Goal: Navigation & Orientation: Find specific page/section

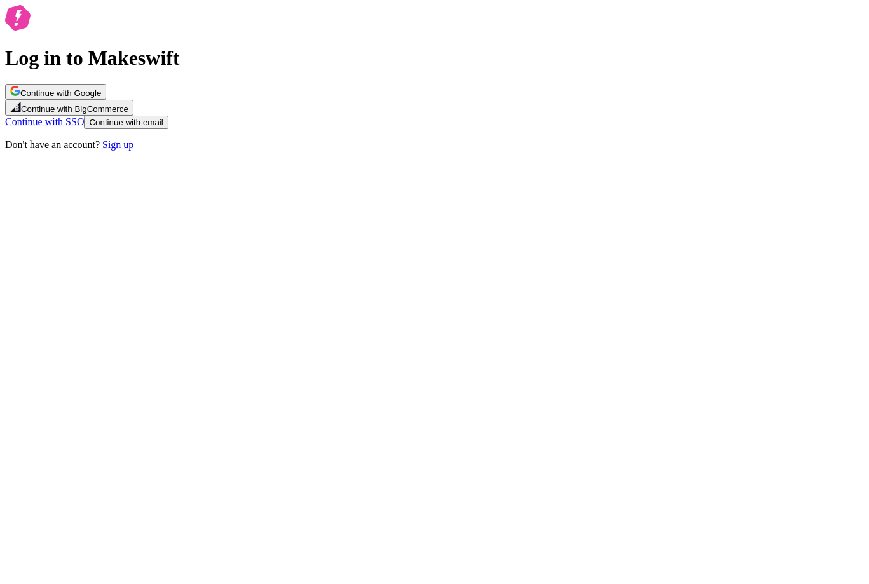
click at [106, 100] on button "Continue with Google" at bounding box center [55, 92] width 101 height 16
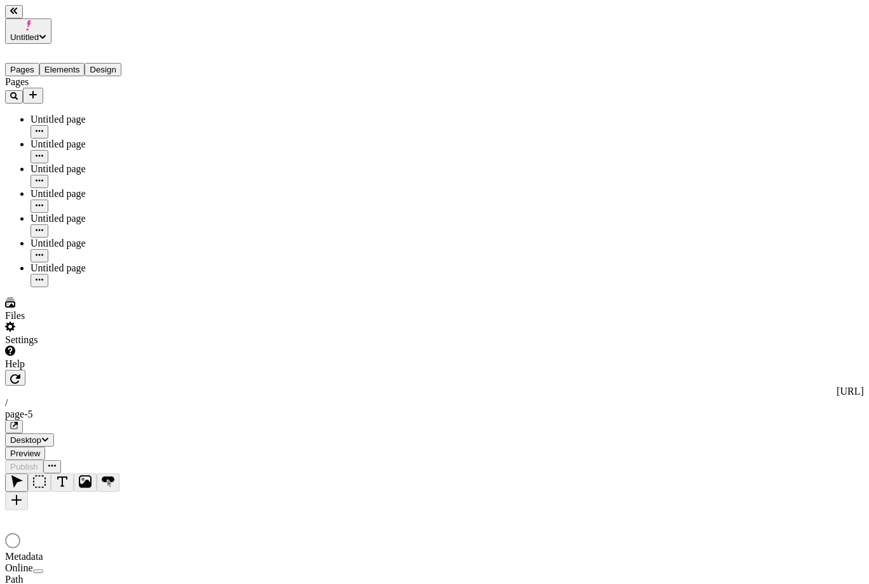
type input "/page-5"
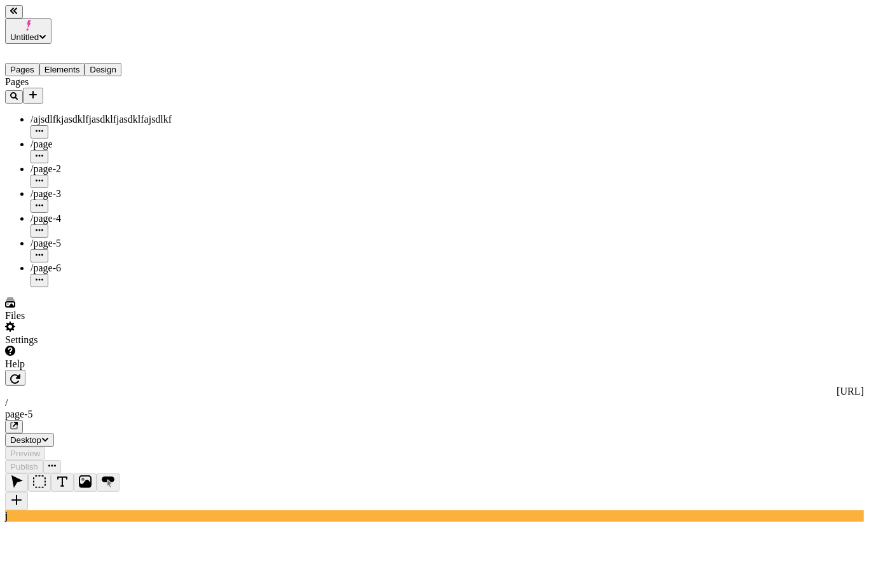
click at [90, 213] on div "/page-4" at bounding box center [94, 218] width 127 height 11
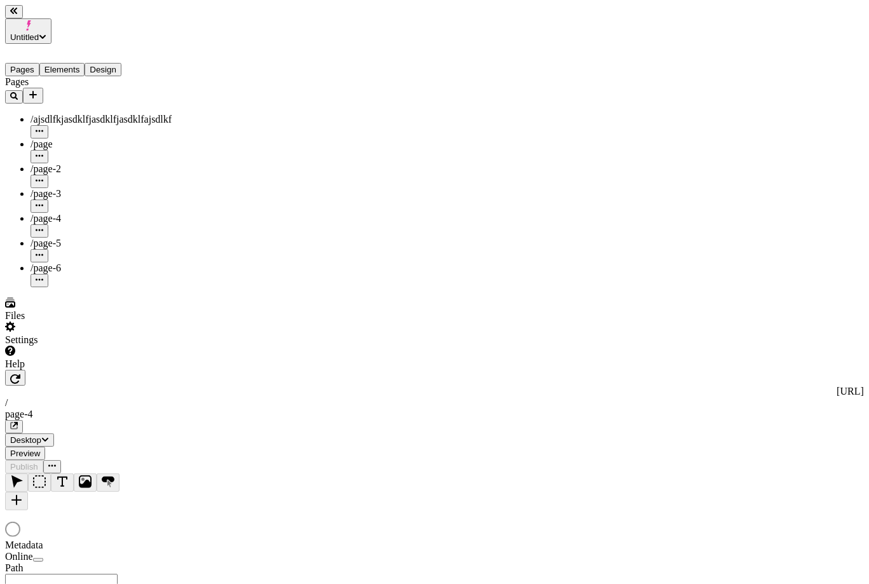
type input "/page-4"
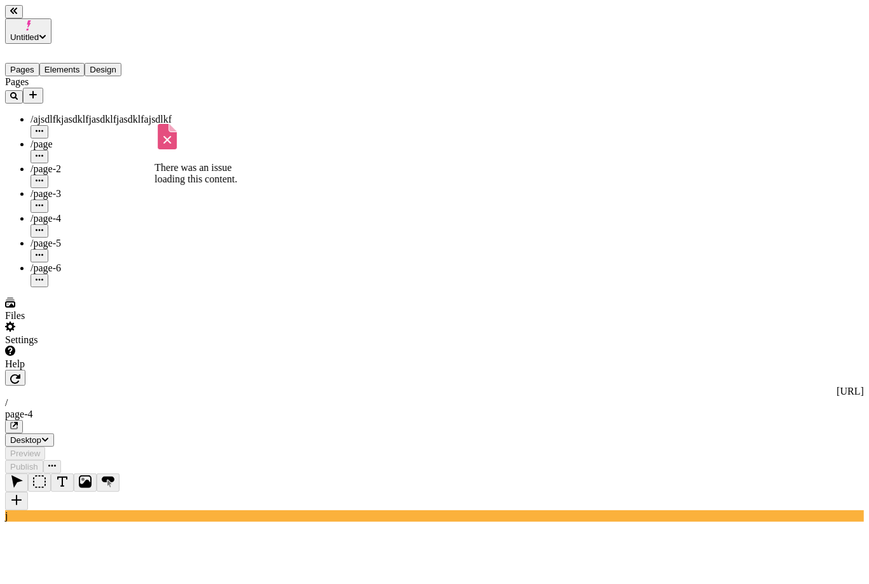
click at [83, 188] on div "/page-3" at bounding box center [94, 200] width 127 height 25
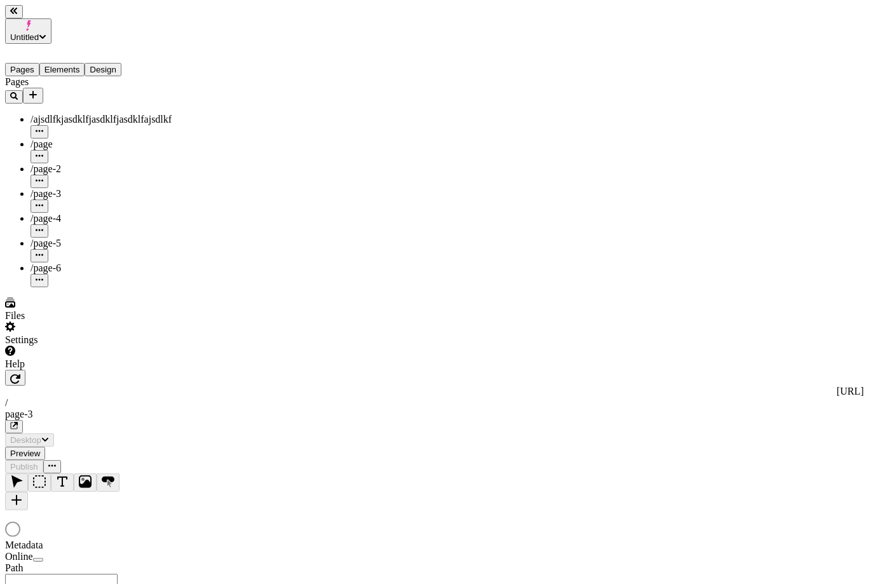
type input "/page-3"
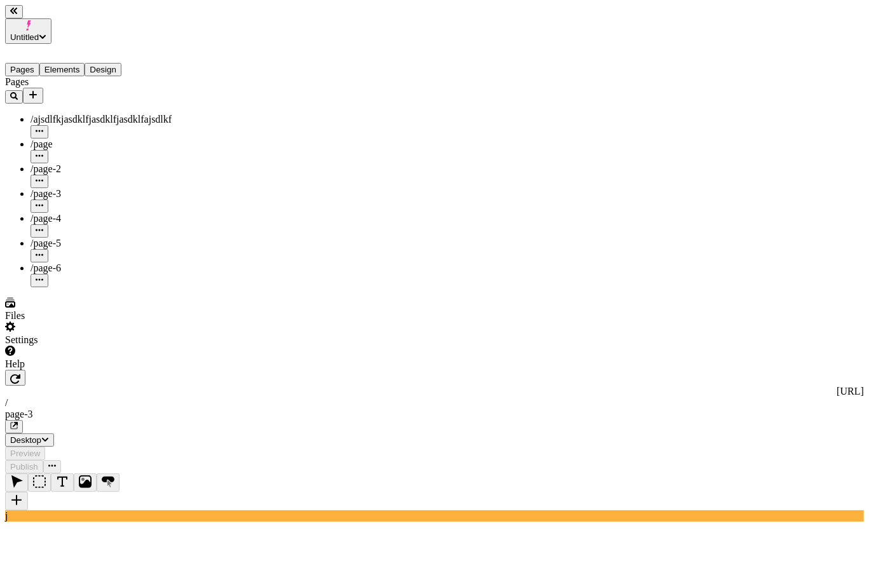
click at [62, 213] on div "/page-4" at bounding box center [94, 218] width 127 height 11
click at [62, 188] on div "/page-3" at bounding box center [94, 193] width 127 height 11
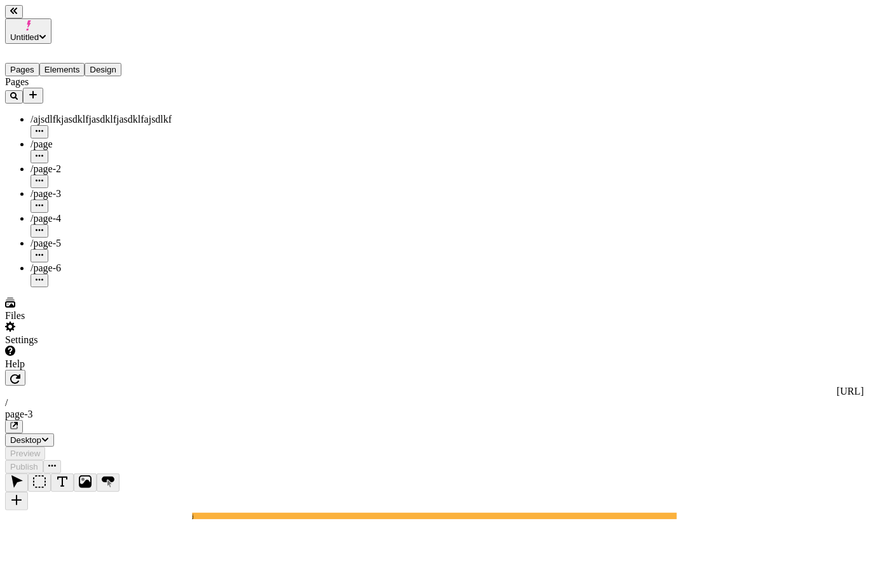
click at [64, 163] on div "/page-2" at bounding box center [94, 175] width 127 height 25
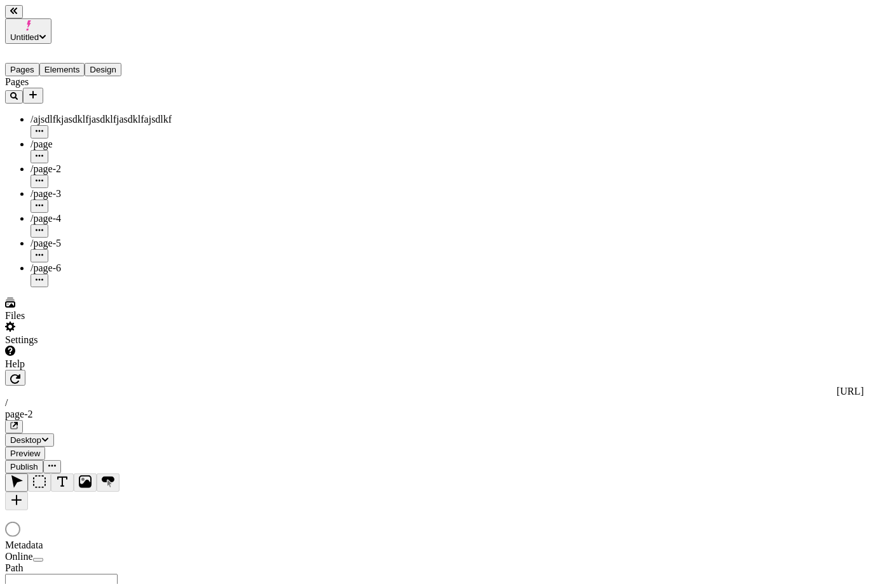
type input "/page-2"
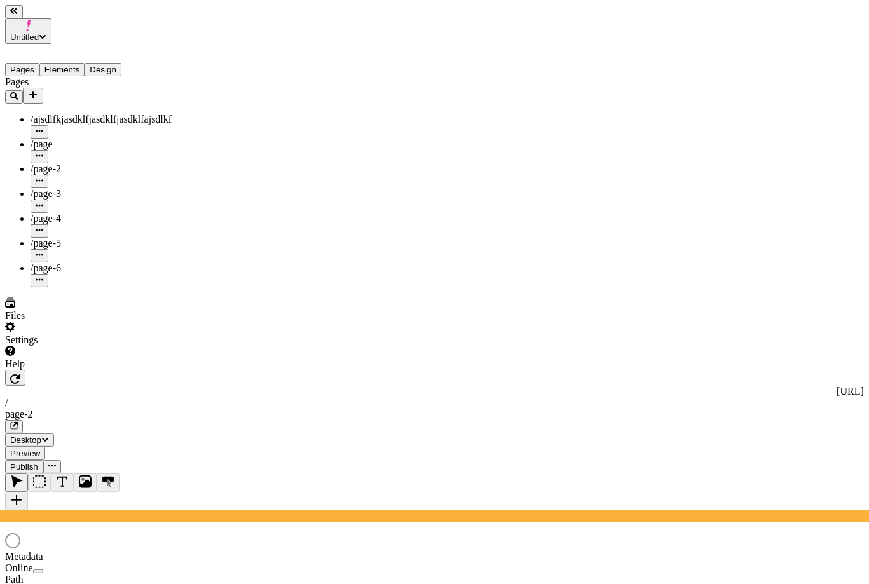
click at [58, 238] on span "/page-5" at bounding box center [46, 243] width 31 height 11
click at [64, 213] on div "/page-4" at bounding box center [94, 218] width 127 height 11
click at [58, 238] on span "/page-5" at bounding box center [46, 243] width 31 height 11
click at [60, 262] on div "/page-6" at bounding box center [94, 267] width 127 height 11
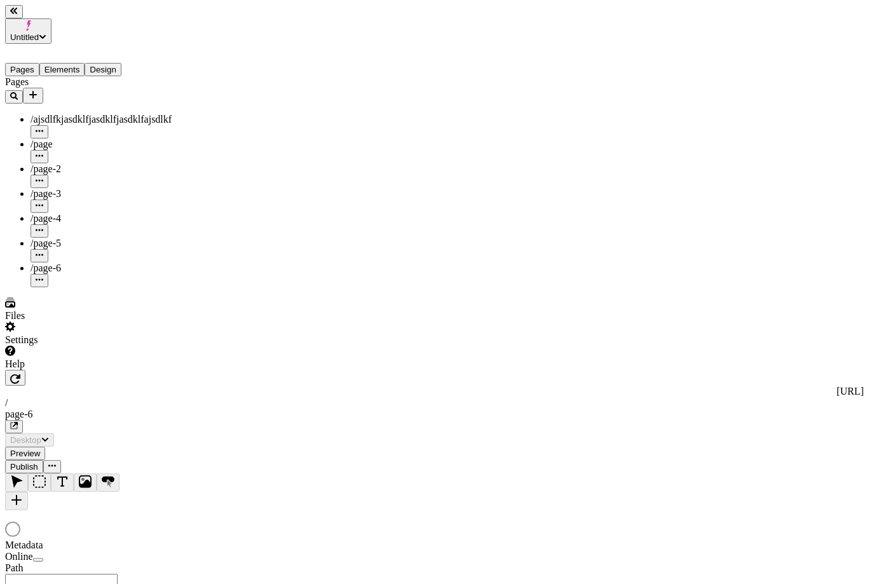
type input "/page-6"
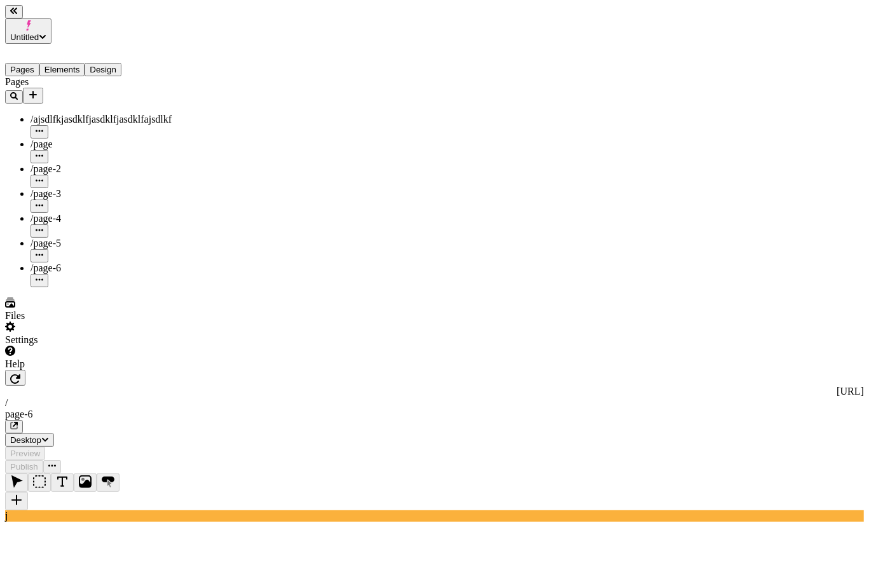
click at [79, 139] on div "/page" at bounding box center [94, 151] width 127 height 25
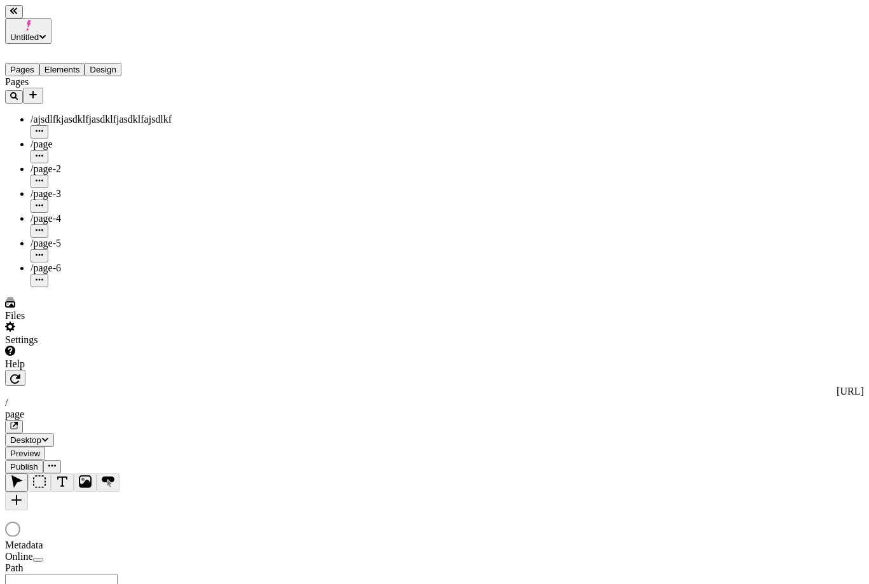
type input "/page"
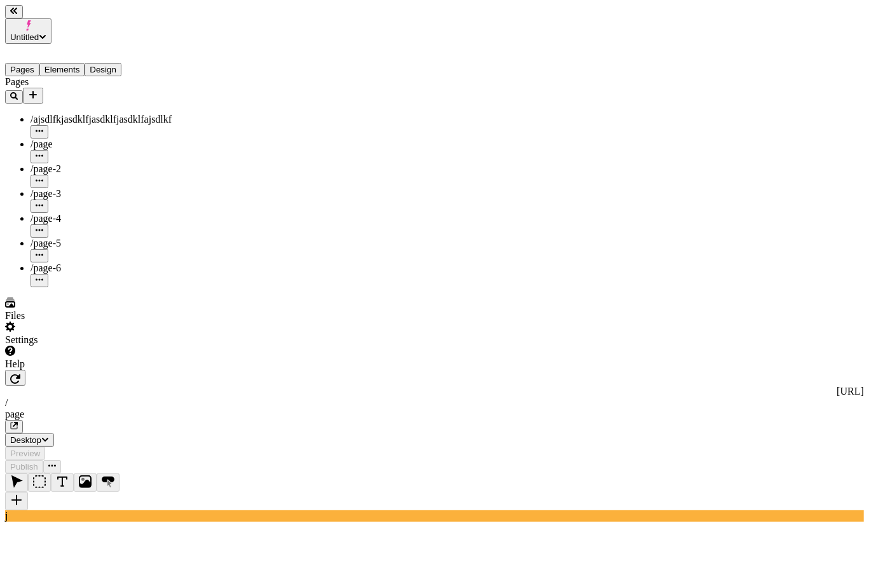
click at [72, 163] on div "/page-2" at bounding box center [94, 168] width 127 height 11
click at [74, 238] on div "/page-5" at bounding box center [94, 250] width 127 height 25
